Goal: Information Seeking & Learning: Learn about a topic

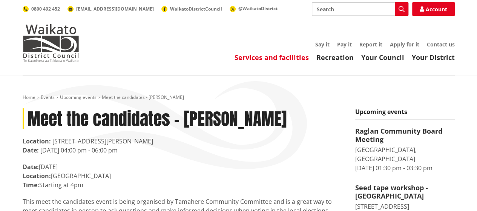
click at [277, 61] on link "Services and facilities" at bounding box center [272, 57] width 74 height 9
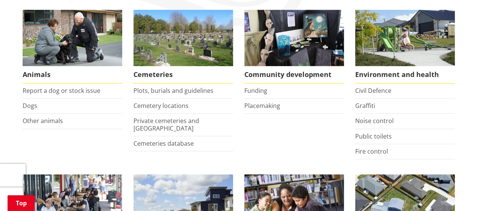
scroll to position [151, 0]
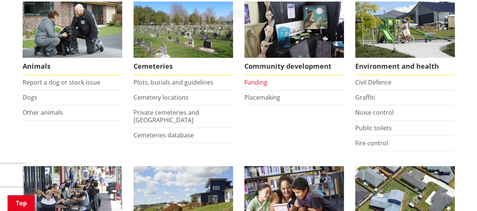
click at [261, 83] on link "Funding" at bounding box center [256, 82] width 23 height 8
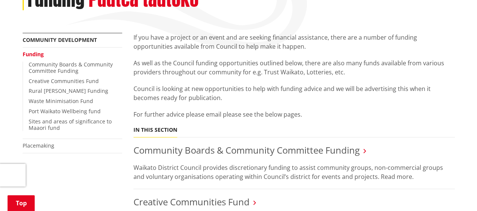
scroll to position [151, 0]
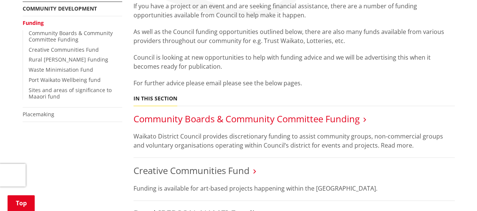
click at [181, 118] on link "Community Boards & Community Committee Funding" at bounding box center [247, 118] width 226 height 12
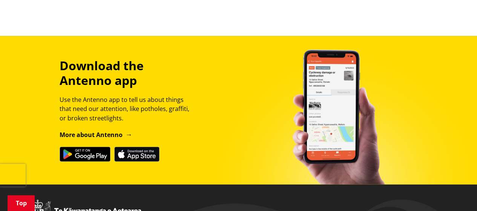
scroll to position [604, 0]
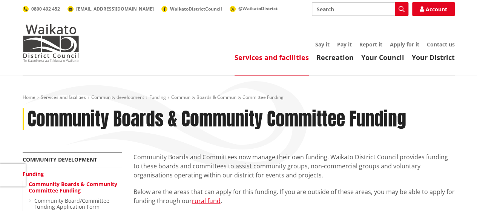
click at [291, 57] on link "Services and facilities" at bounding box center [272, 57] width 74 height 9
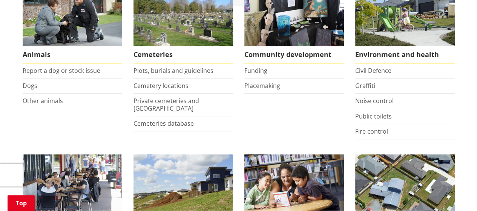
scroll to position [151, 0]
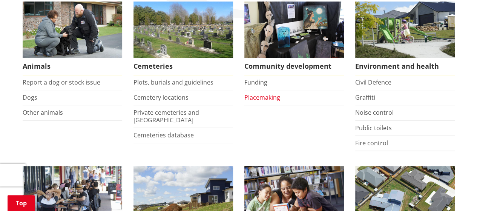
click at [263, 95] on link "Placemaking" at bounding box center [263, 97] width 36 height 8
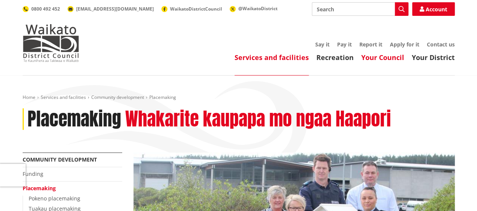
click at [388, 56] on link "Your Council" at bounding box center [383, 57] width 43 height 9
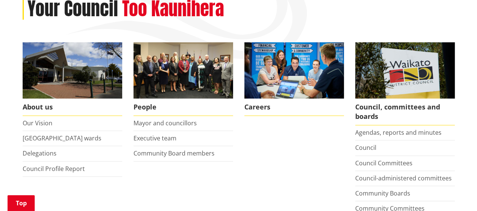
scroll to position [113, 0]
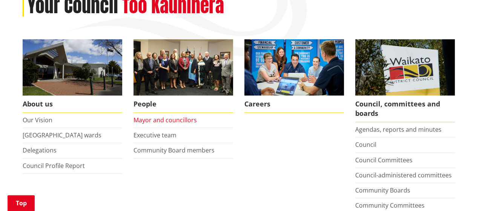
click at [162, 119] on link "Mayor and councillors" at bounding box center [165, 120] width 63 height 8
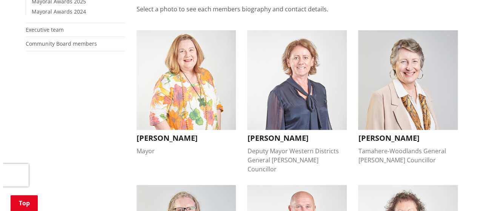
scroll to position [226, 0]
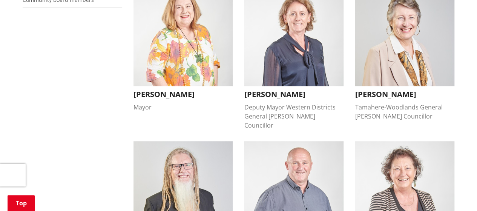
click at [158, 96] on h3 "[PERSON_NAME]" at bounding box center [184, 94] width 100 height 9
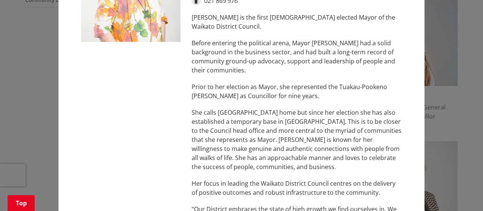
scroll to position [0, 0]
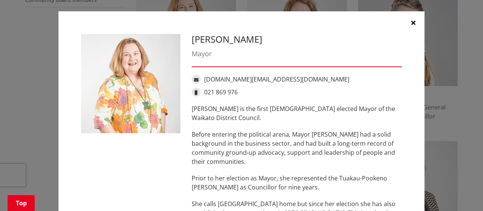
click at [411, 20] on icon "button" at bounding box center [413, 23] width 4 height 6
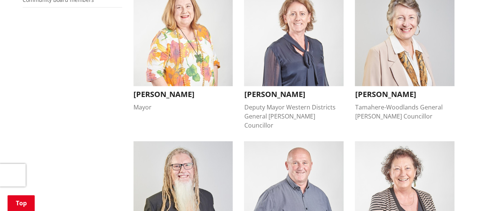
click at [284, 95] on h3 "Carolyn Eyre" at bounding box center [294, 94] width 100 height 9
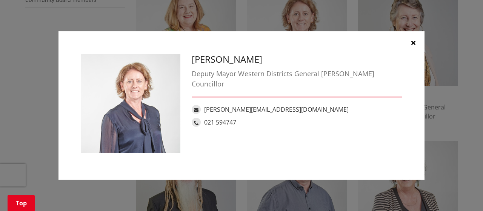
click at [415, 41] on button "button" at bounding box center [413, 42] width 23 height 23
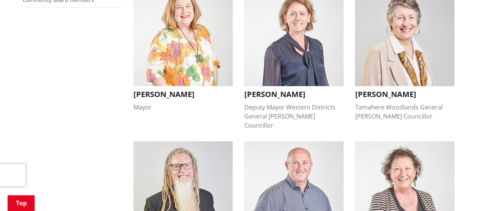
click at [379, 93] on h3 "Crystal Beavis" at bounding box center [405, 94] width 100 height 9
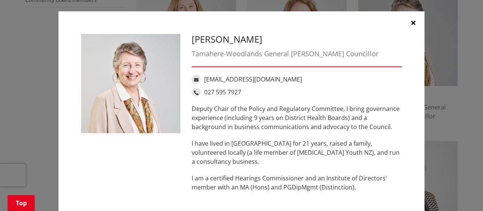
click at [411, 22] on icon "button" at bounding box center [413, 23] width 4 height 6
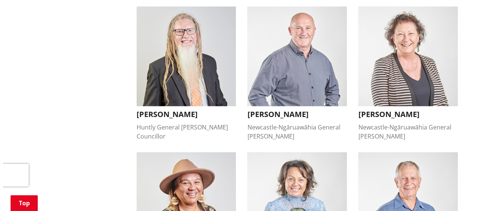
scroll to position [377, 0]
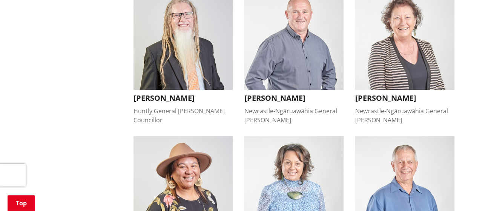
click at [155, 94] on h3 "David Whyte" at bounding box center [184, 98] width 100 height 9
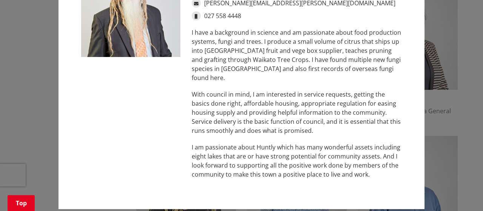
scroll to position [76, 0]
click at [441, 112] on div "David Whyte Huntly General Ward Councillor David.Whyte@waidc.govt.nz 027 558 44…" at bounding box center [241, 72] width 453 height 297
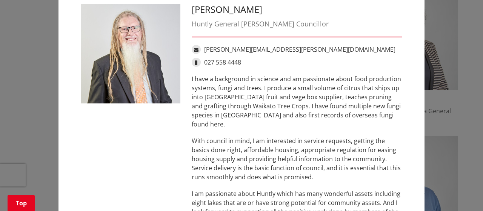
scroll to position [0, 0]
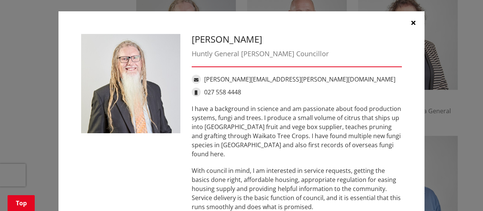
click at [411, 23] on icon "button" at bounding box center [413, 23] width 4 height 6
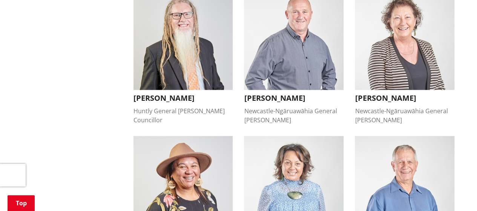
click at [286, 94] on h3 "Eugene Patterson" at bounding box center [294, 98] width 100 height 9
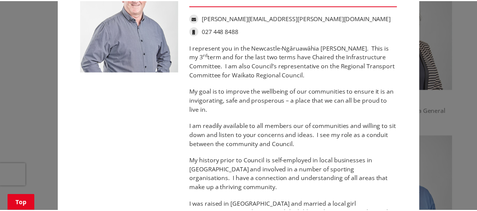
scroll to position [5, 0]
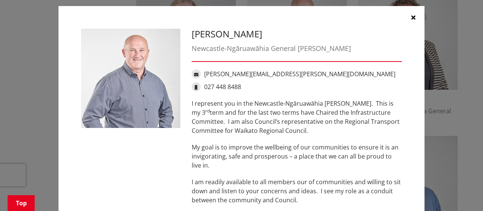
click at [412, 17] on icon "button" at bounding box center [413, 17] width 4 height 6
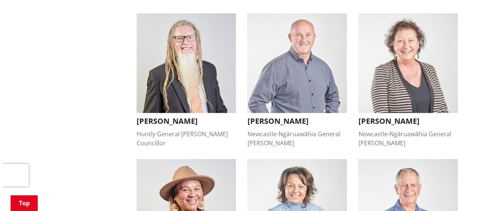
scroll to position [340, 0]
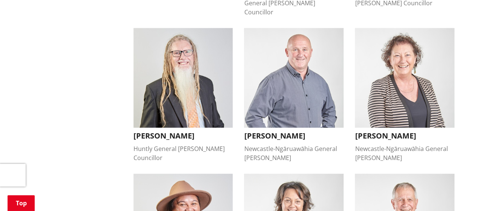
click at [374, 131] on h3 "Janet Gibb" at bounding box center [405, 135] width 100 height 9
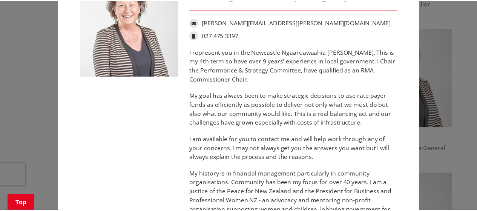
scroll to position [0, 0]
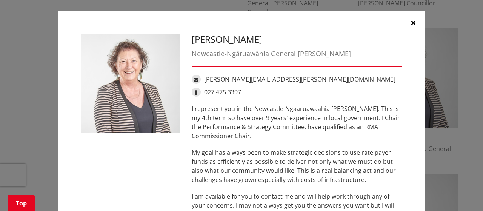
click at [412, 22] on button "button" at bounding box center [413, 22] width 23 height 23
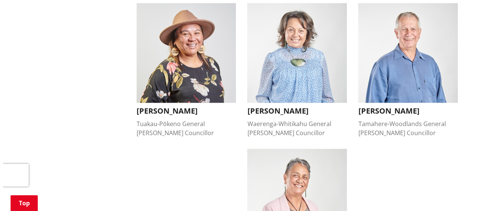
scroll to position [528, 0]
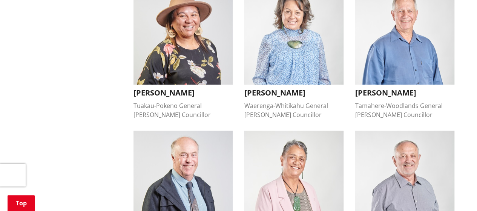
click at [169, 88] on h3 "Kandi Ngataki" at bounding box center [184, 92] width 100 height 9
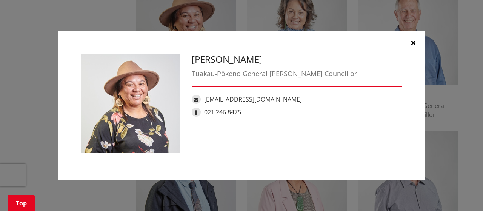
click at [416, 40] on button "button" at bounding box center [413, 42] width 23 height 23
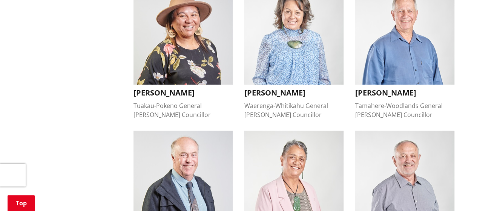
click at [282, 88] on h3 "Marlene Raumati" at bounding box center [294, 92] width 100 height 9
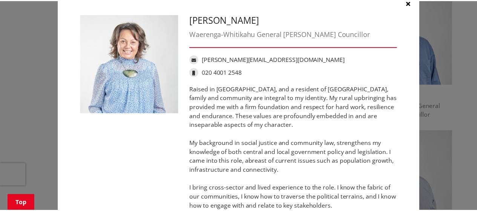
scroll to position [0, 0]
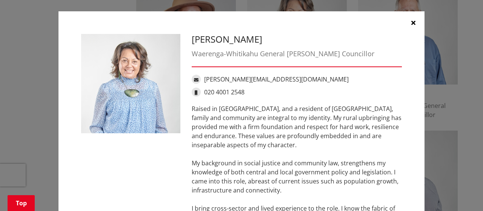
click at [411, 22] on icon "button" at bounding box center [413, 23] width 4 height 6
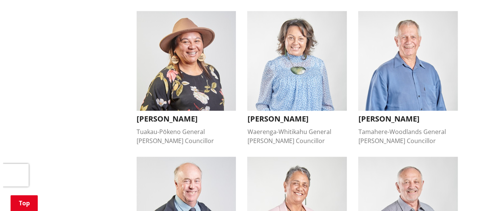
scroll to position [491, 0]
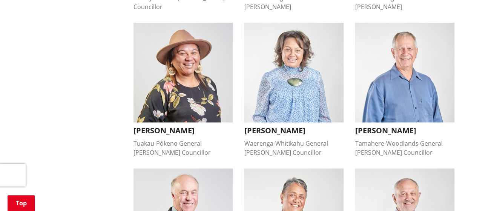
click at [371, 126] on h3 "Mike Keir" at bounding box center [405, 130] width 100 height 9
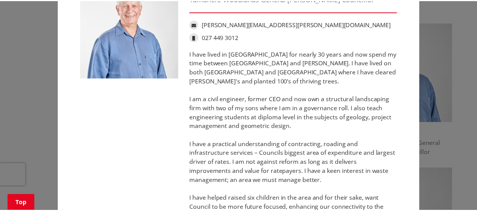
scroll to position [0, 0]
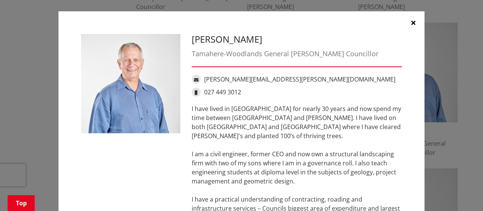
click at [412, 21] on icon "button" at bounding box center [413, 23] width 4 height 6
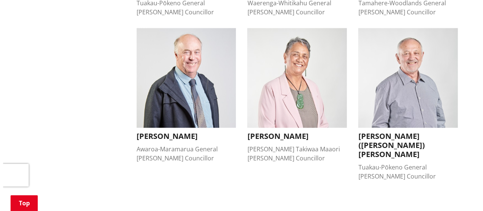
scroll to position [642, 0]
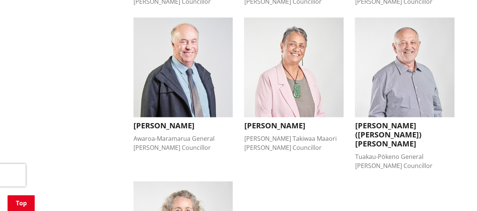
click at [165, 121] on h3 "Peter Thomson" at bounding box center [184, 125] width 100 height 9
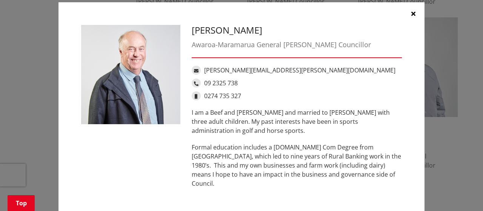
scroll to position [0, 0]
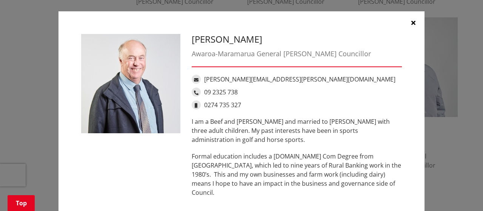
click at [411, 22] on icon "button" at bounding box center [413, 23] width 4 height 6
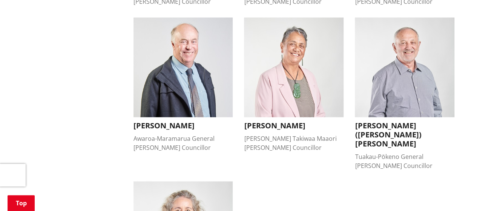
click at [272, 121] on h3 "Tilly Turner" at bounding box center [294, 125] width 100 height 9
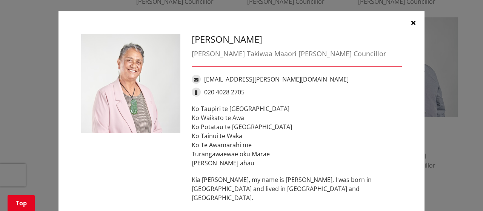
click at [411, 22] on icon "button" at bounding box center [413, 23] width 4 height 6
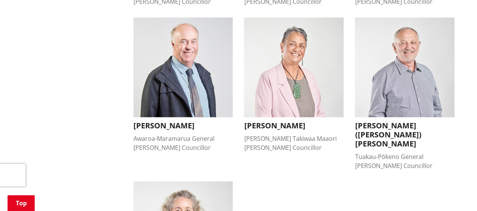
click at [386, 121] on h3 "Vernon (Vern) Reeve" at bounding box center [405, 134] width 100 height 27
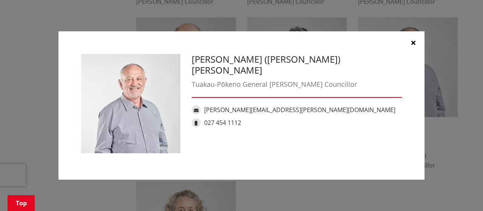
click at [415, 38] on button "button" at bounding box center [413, 42] width 23 height 23
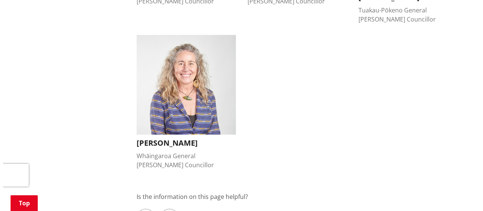
scroll to position [793, 0]
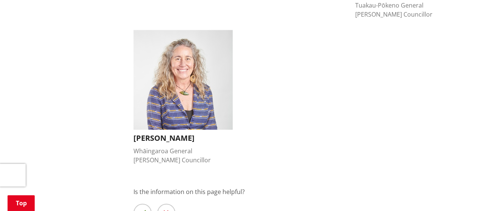
click at [159, 134] on h3 "Lisa Thomson" at bounding box center [184, 138] width 100 height 9
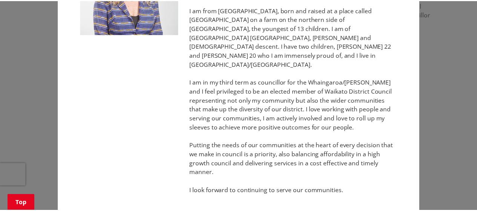
scroll to position [0, 0]
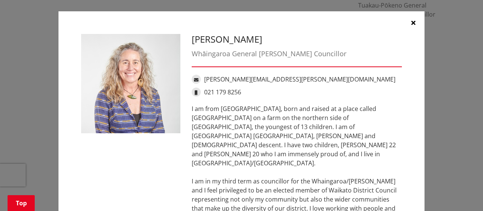
click at [411, 22] on icon "button" at bounding box center [413, 23] width 4 height 6
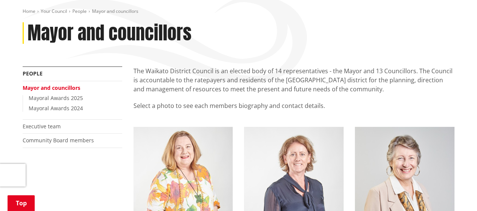
scroll to position [75, 0]
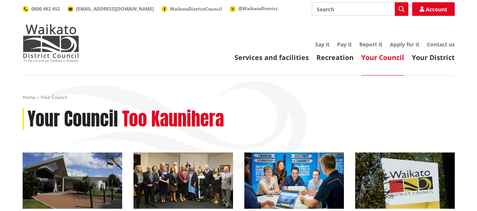
scroll to position [113, 0]
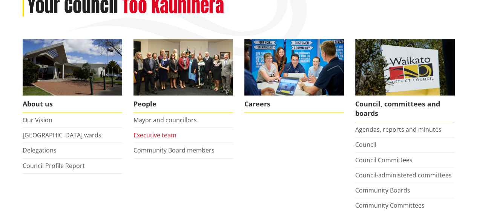
click at [166, 135] on link "Executive team" at bounding box center [155, 135] width 43 height 8
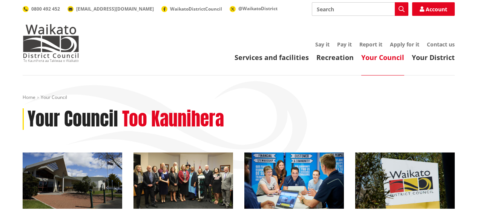
scroll to position [113, 0]
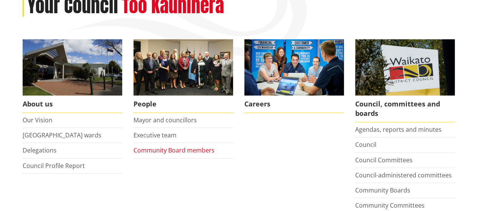
click at [149, 150] on link "Community Board members" at bounding box center [174, 150] width 81 height 8
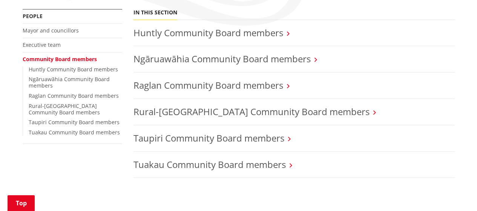
scroll to position [151, 0]
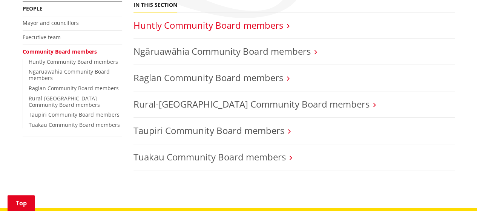
click at [281, 25] on link "Huntly Community Board members" at bounding box center [209, 25] width 150 height 12
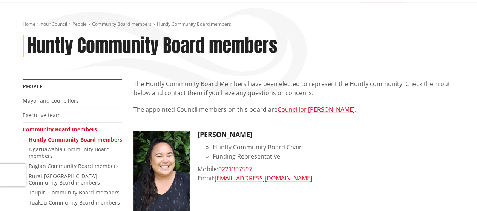
scroll to position [75, 0]
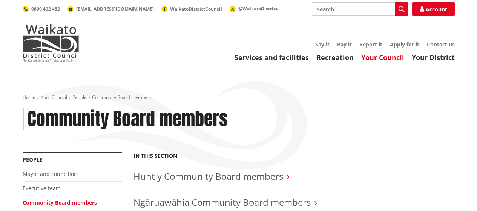
scroll to position [151, 0]
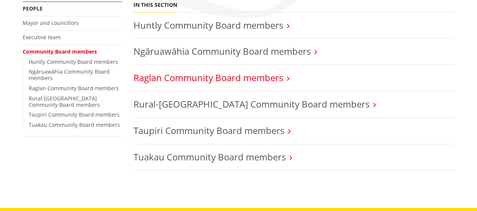
click at [200, 80] on link "Raglan Community Board members" at bounding box center [209, 77] width 150 height 12
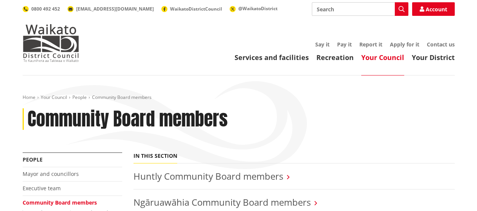
scroll to position [151, 0]
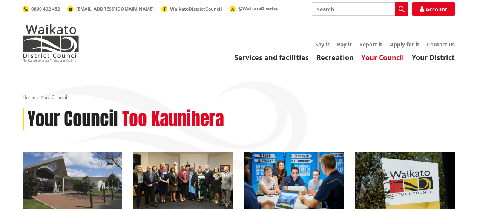
scroll to position [113, 0]
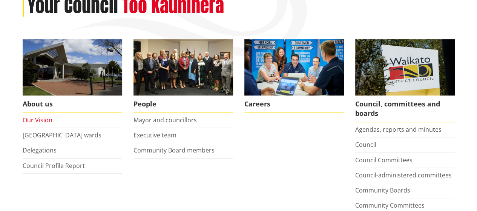
click at [39, 119] on link "Our Vision" at bounding box center [38, 120] width 30 height 8
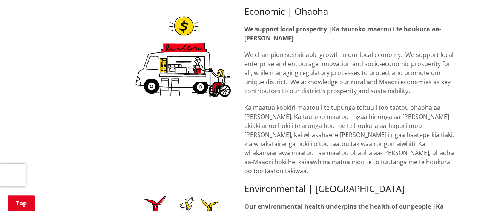
scroll to position [302, 0]
